Goal: Information Seeking & Learning: Learn about a topic

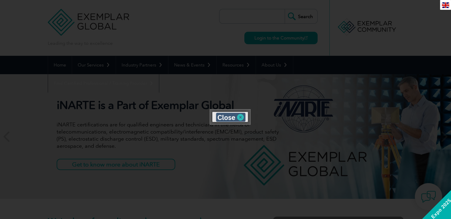
click at [226, 115] on img at bounding box center [231, 117] width 30 height 9
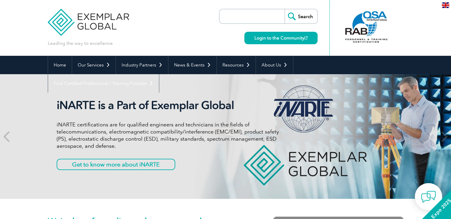
click at [247, 16] on input "search" at bounding box center [253, 16] width 62 height 14
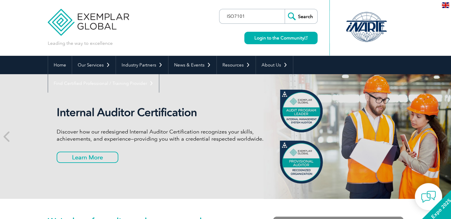
type input "ISO7101"
click at [285, 9] on input "Search" at bounding box center [301, 16] width 33 height 14
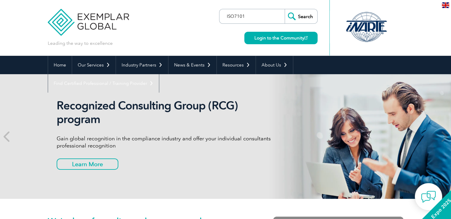
click at [285, 9] on input "Search" at bounding box center [301, 16] width 33 height 14
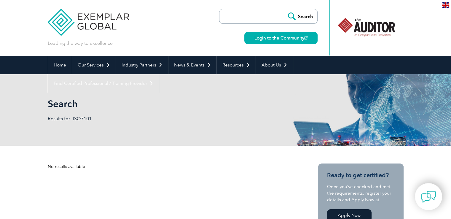
click at [262, 13] on input "search" at bounding box center [253, 16] width 62 height 14
type input "ISO 7101:2023"
click at [285, 9] on input "Search" at bounding box center [301, 16] width 33 height 14
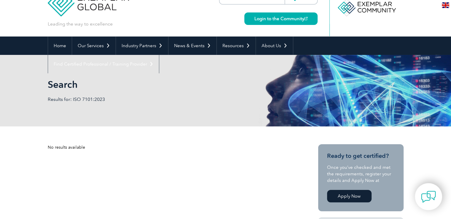
scroll to position [30, 0]
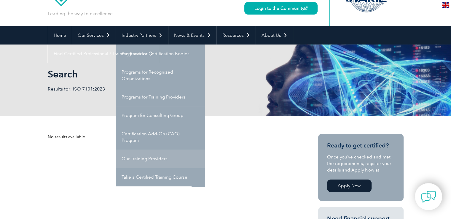
click at [145, 157] on link "Our Training Providers" at bounding box center [160, 159] width 89 height 18
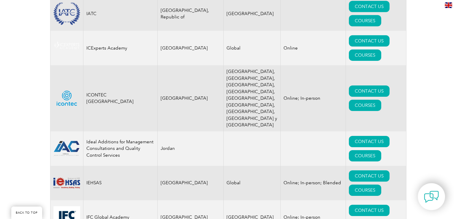
scroll to position [4181, 0]
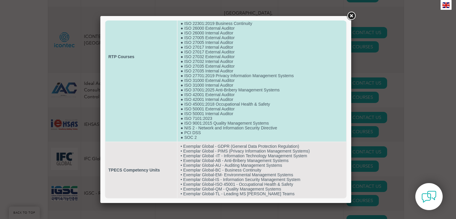
scroll to position [4250, 0]
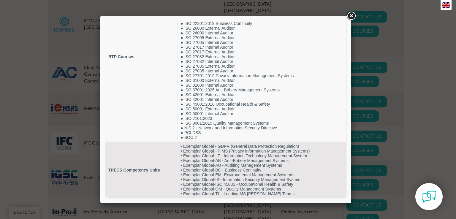
click at [350, 14] on link at bounding box center [351, 16] width 11 height 11
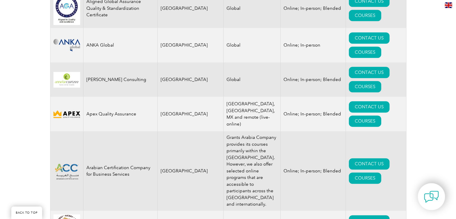
scroll to position [774, 0]
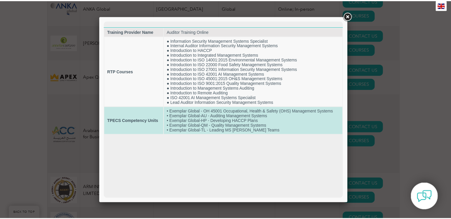
scroll to position [0, 0]
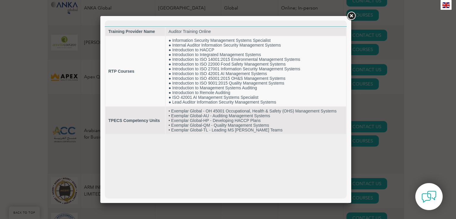
click at [350, 16] on link at bounding box center [351, 16] width 11 height 11
